Goal: Task Accomplishment & Management: Manage account settings

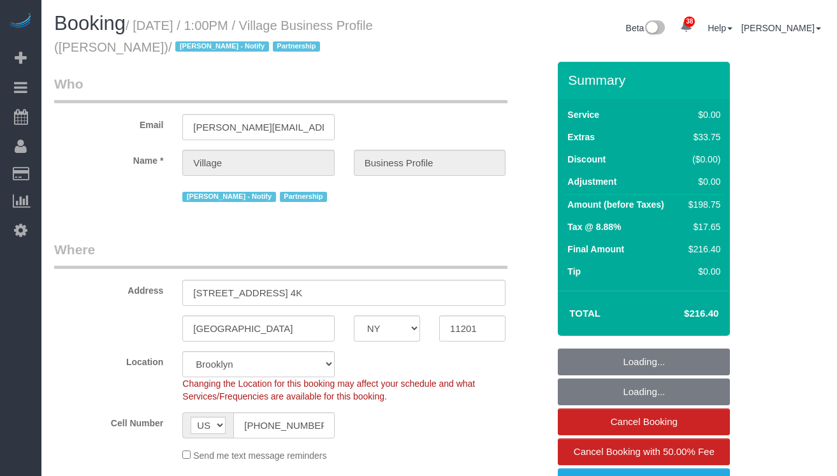
select select "NY"
select select "4"
select select "spot1"
select select "number:89"
select select "number:90"
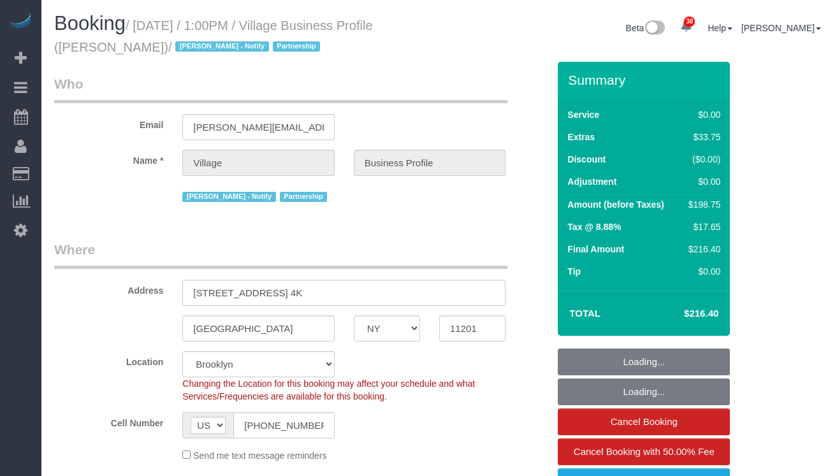
select select "number:13"
select select "number:5"
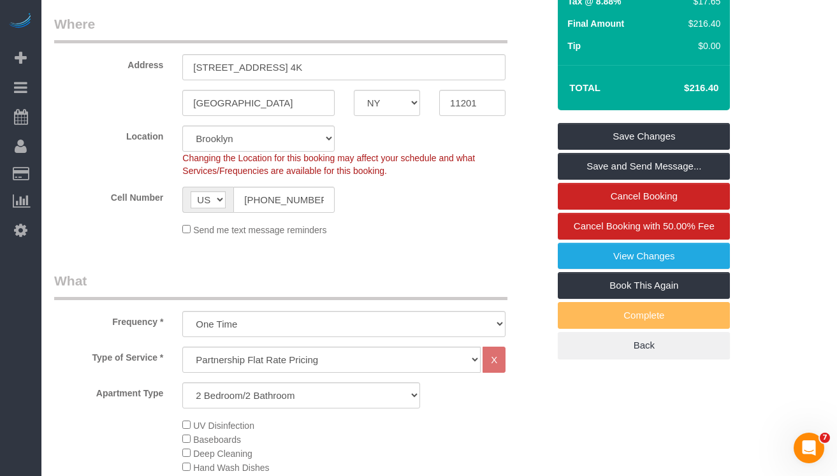
scroll to position [182, 0]
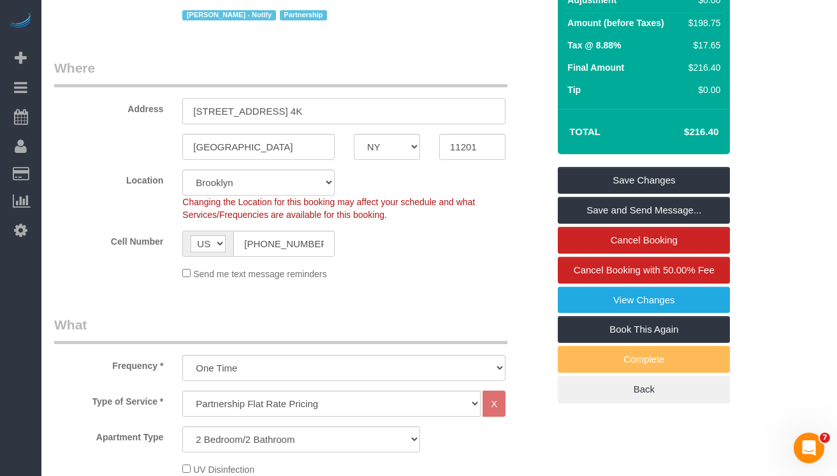
drag, startPoint x: 265, startPoint y: 109, endPoint x: 181, endPoint y: 110, distance: 84.2
click at [181, 110] on div "[STREET_ADDRESS] 4K" at bounding box center [344, 111] width 342 height 26
click at [627, 298] on link "View Changes" at bounding box center [644, 300] width 172 height 27
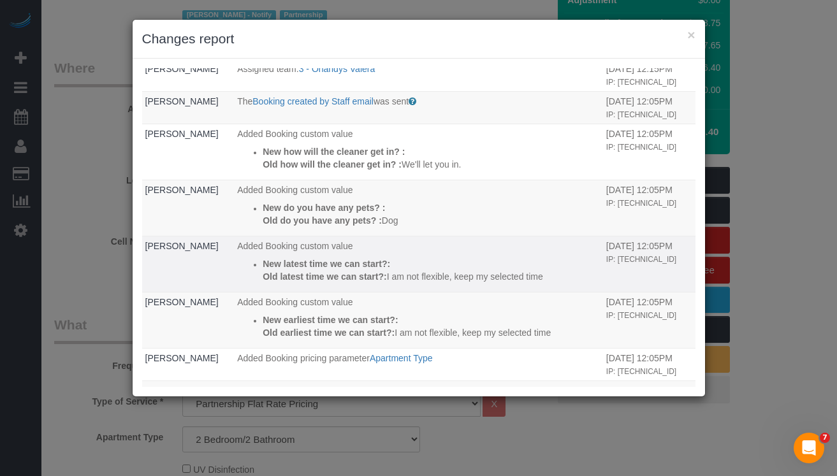
scroll to position [150, 0]
